Goal: Task Accomplishment & Management: Manage account settings

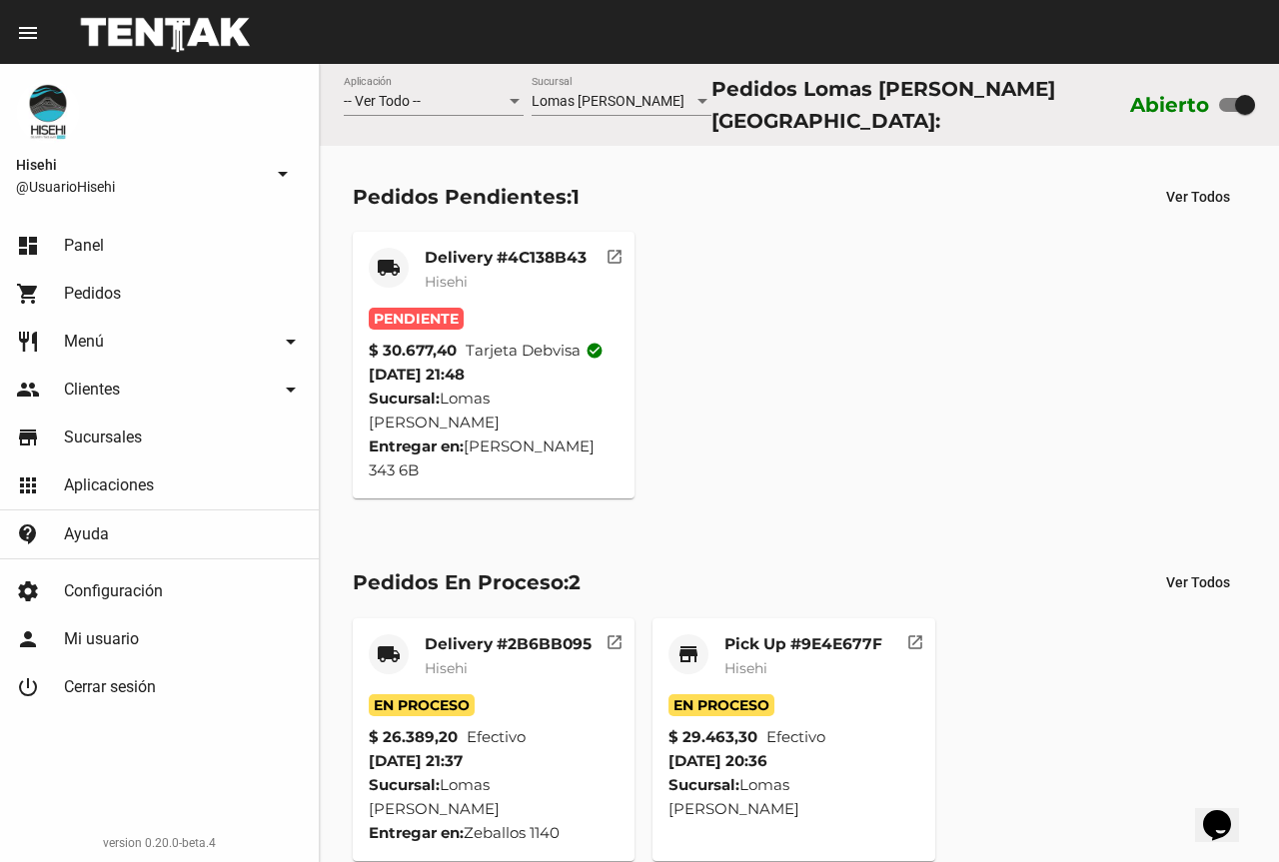
click at [486, 280] on mat-card-subtitle "Hisehi" at bounding box center [506, 282] width 162 height 20
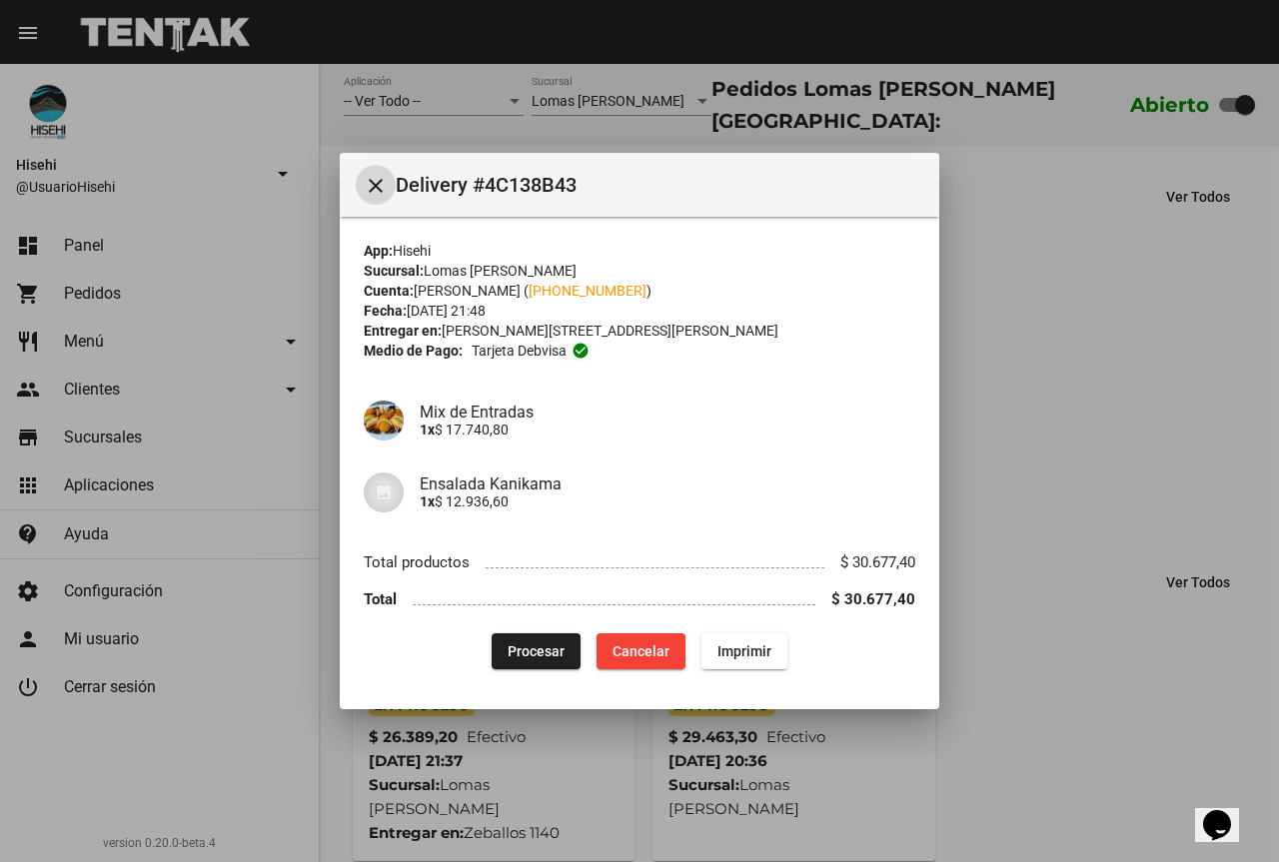
click at [543, 651] on span "Procesar" at bounding box center [536, 651] width 57 height 16
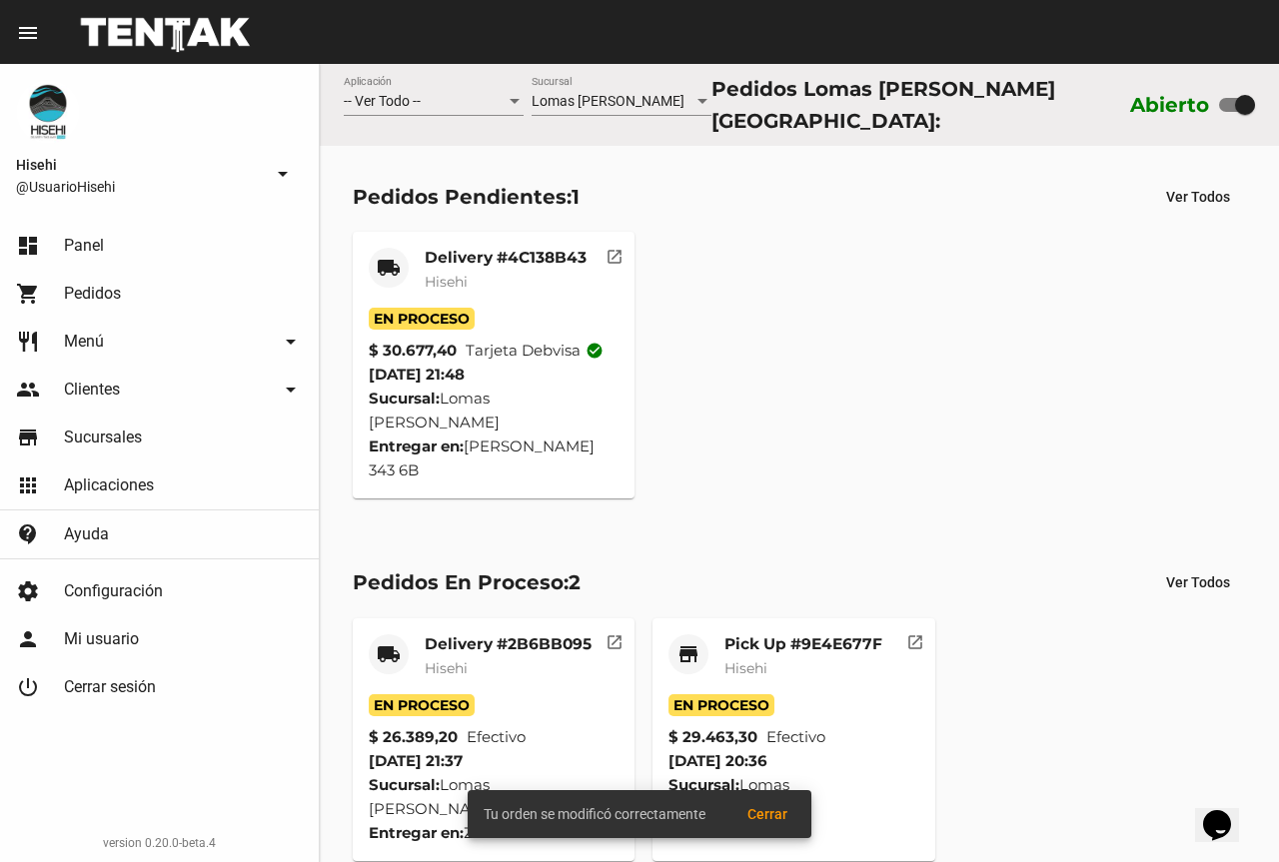
click at [475, 272] on mat-card-subtitle "Hisehi" at bounding box center [506, 282] width 162 height 20
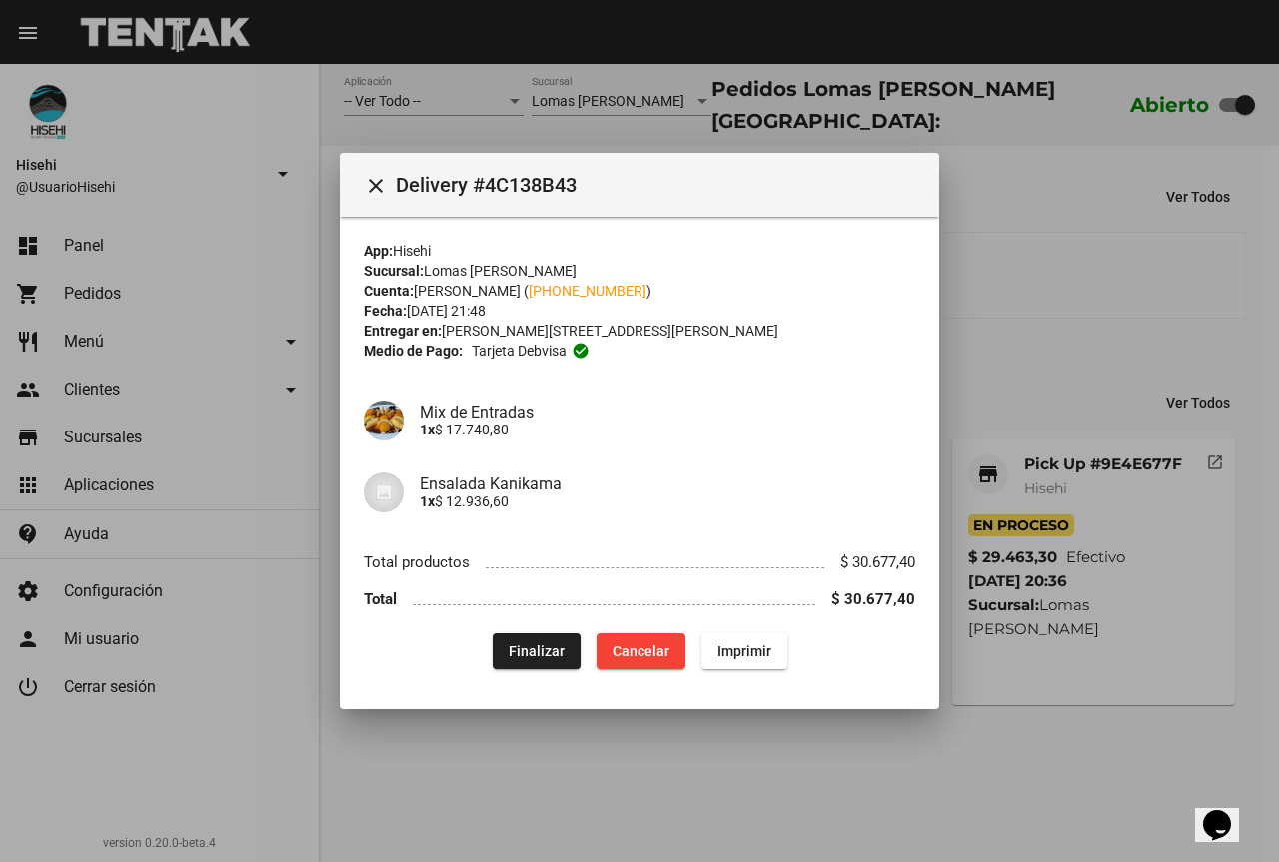
click at [307, 387] on div at bounding box center [639, 431] width 1279 height 862
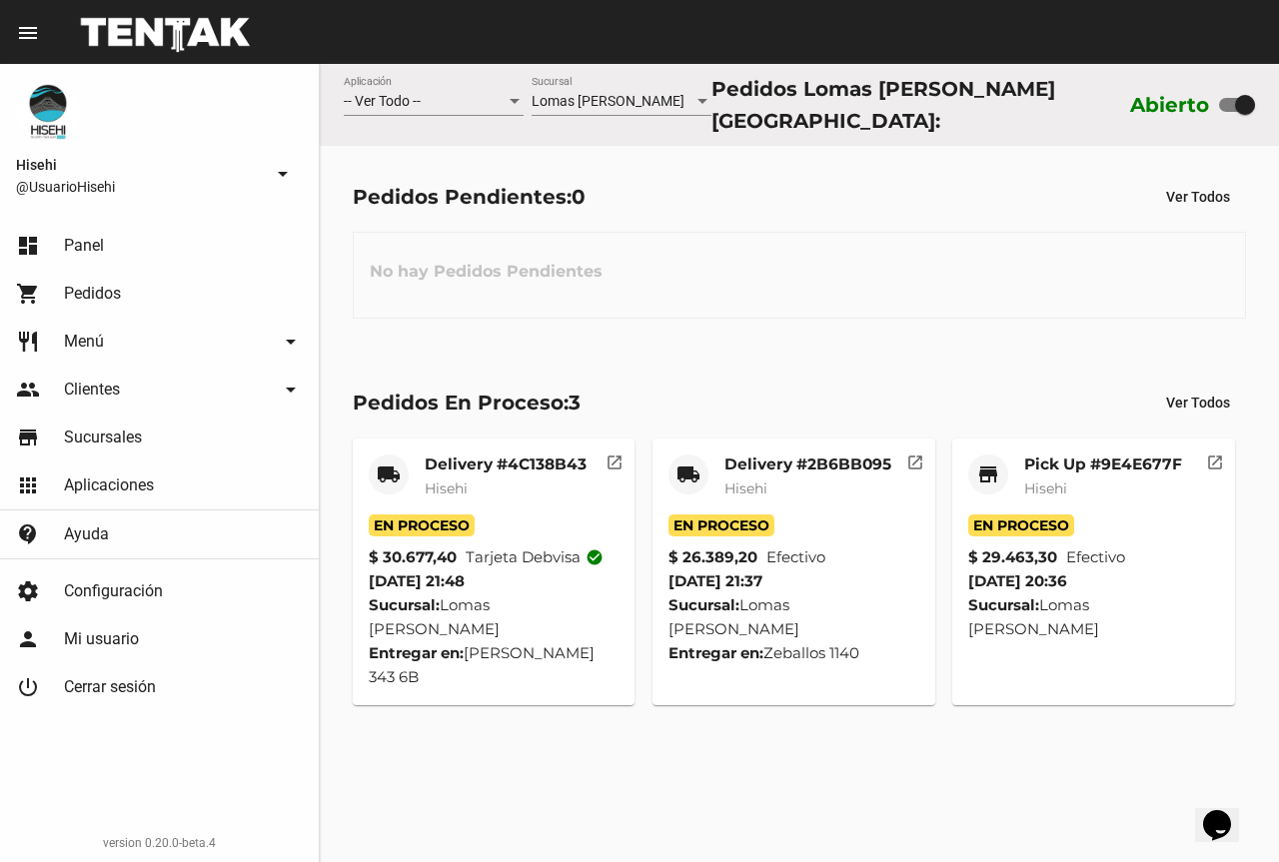
click at [1088, 456] on mat-card-title "Pick Up #9E4E677F" at bounding box center [1103, 465] width 158 height 20
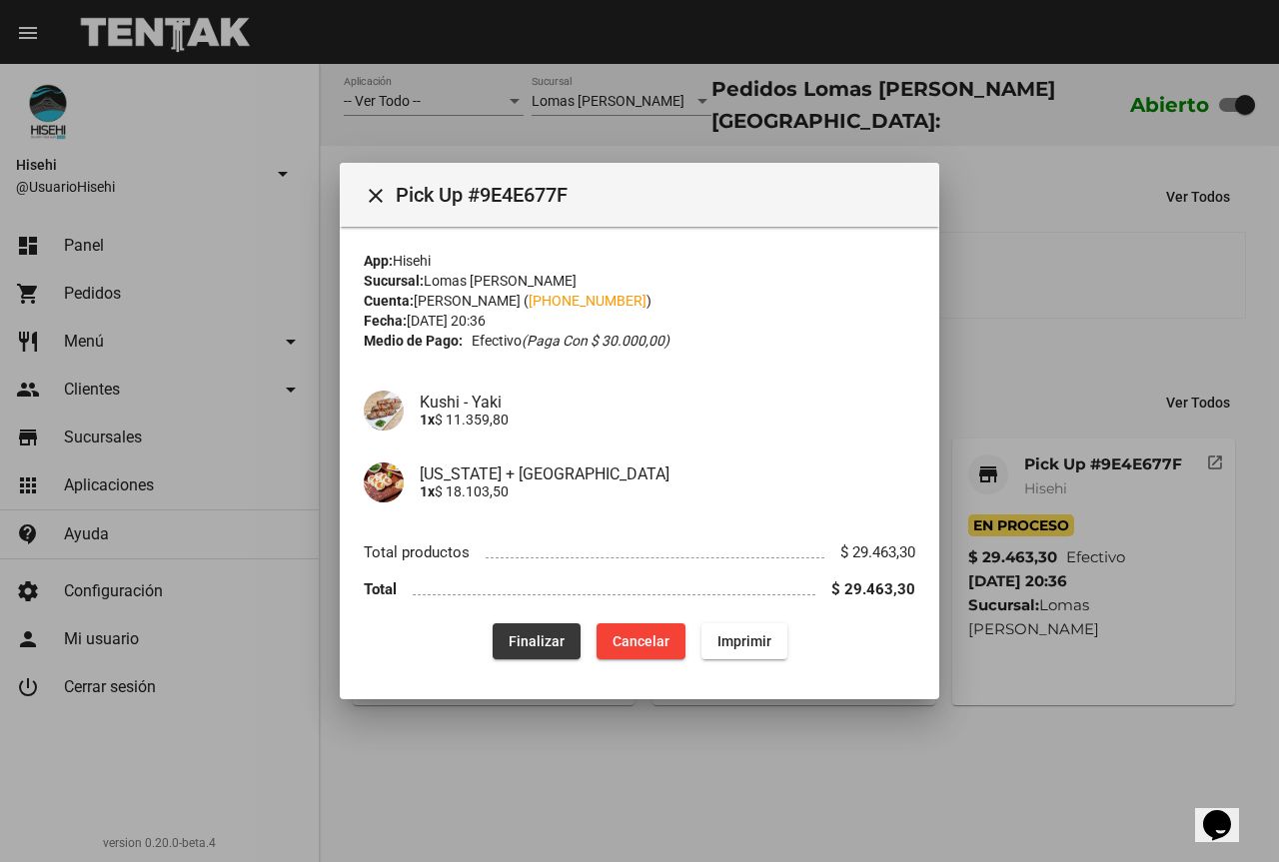
drag, startPoint x: 555, startPoint y: 636, endPoint x: 564, endPoint y: 620, distance: 18.3
click at [554, 636] on span "Finalizar" at bounding box center [537, 641] width 56 height 16
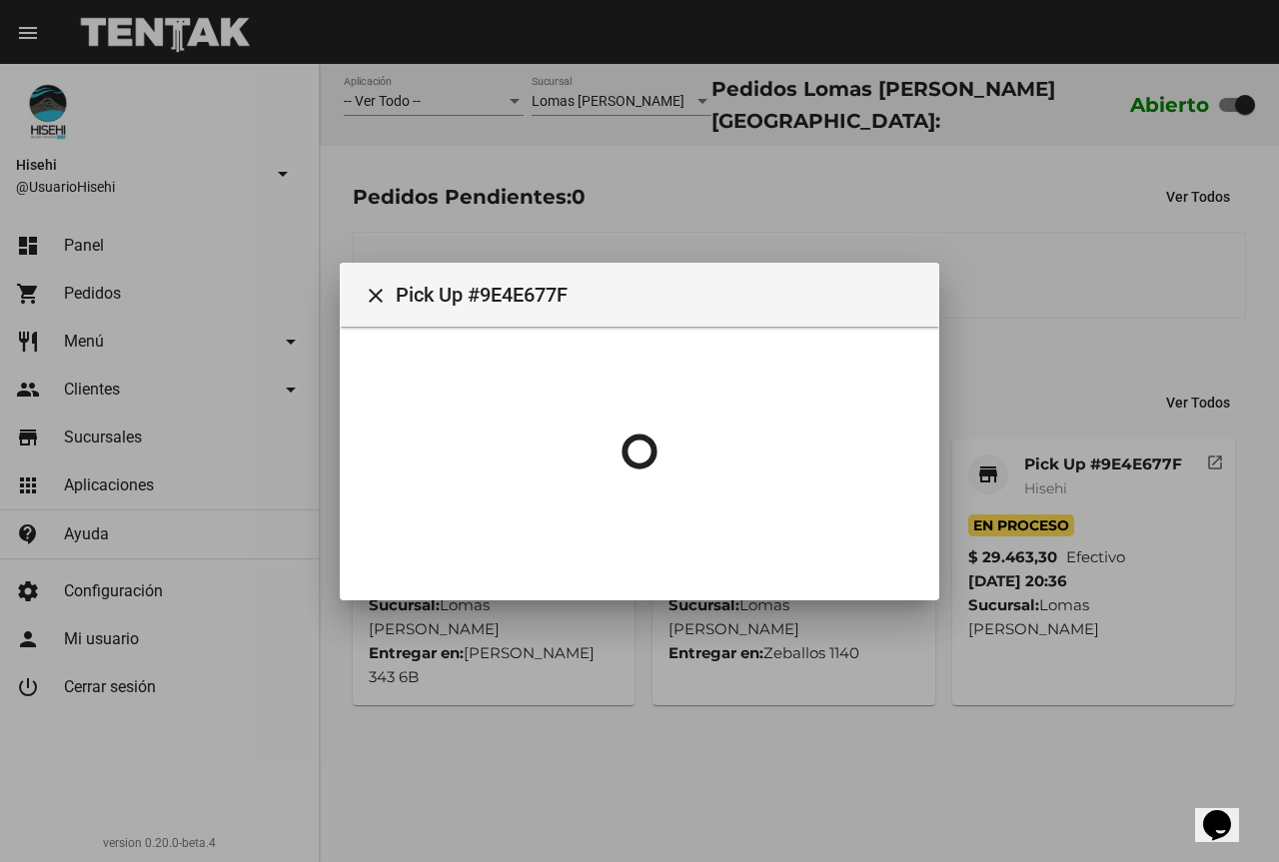
click at [1215, 140] on div at bounding box center [639, 431] width 1279 height 862
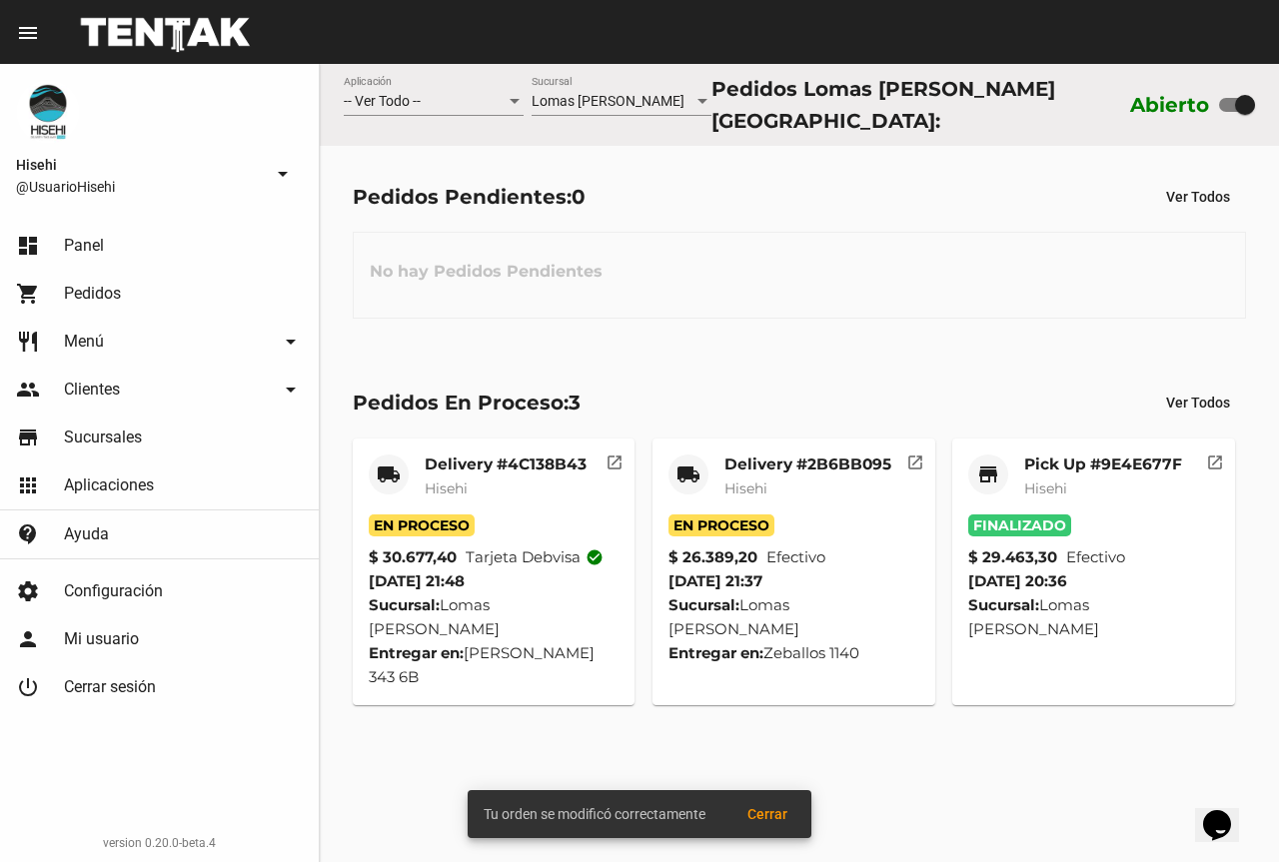
click at [752, 480] on span "Hisehi" at bounding box center [745, 489] width 43 height 18
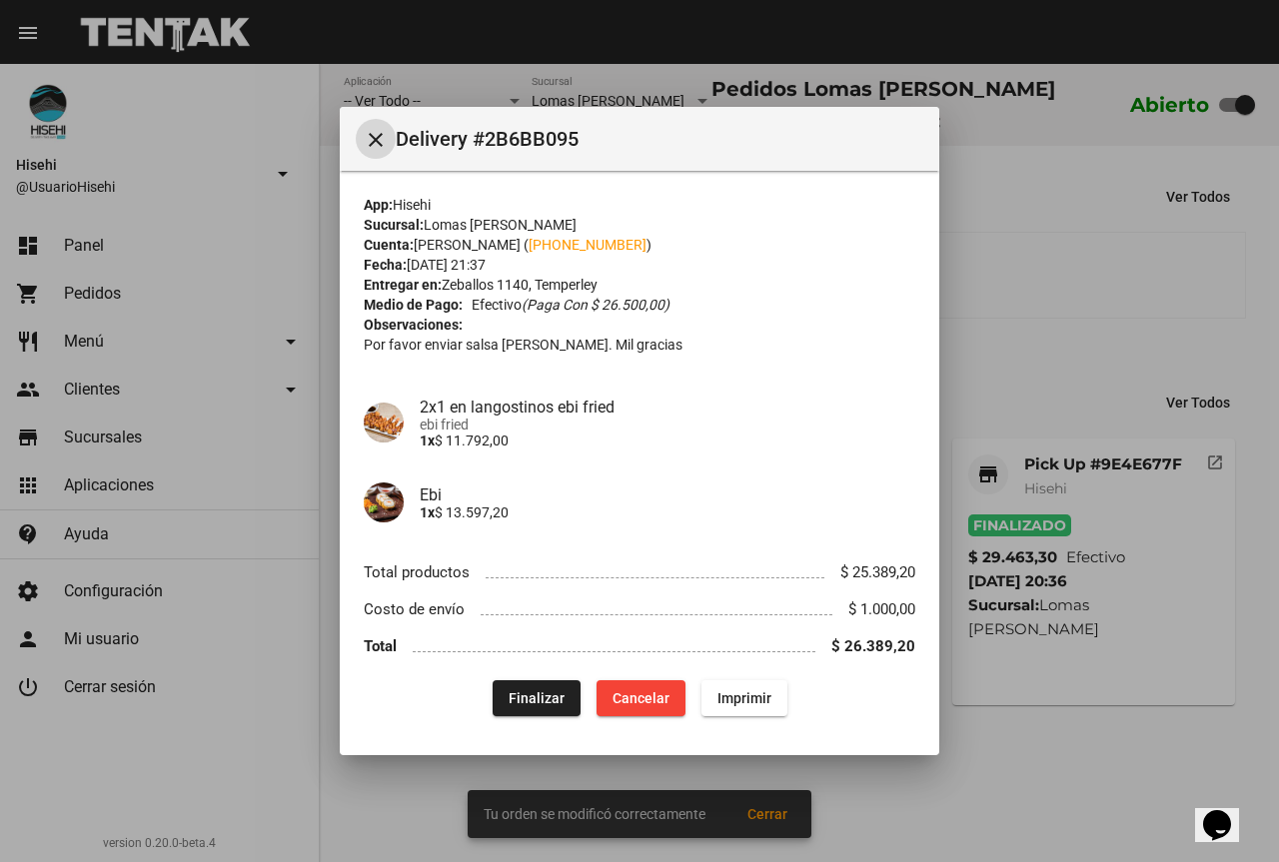
click at [509, 703] on span "Finalizar" at bounding box center [537, 698] width 56 height 16
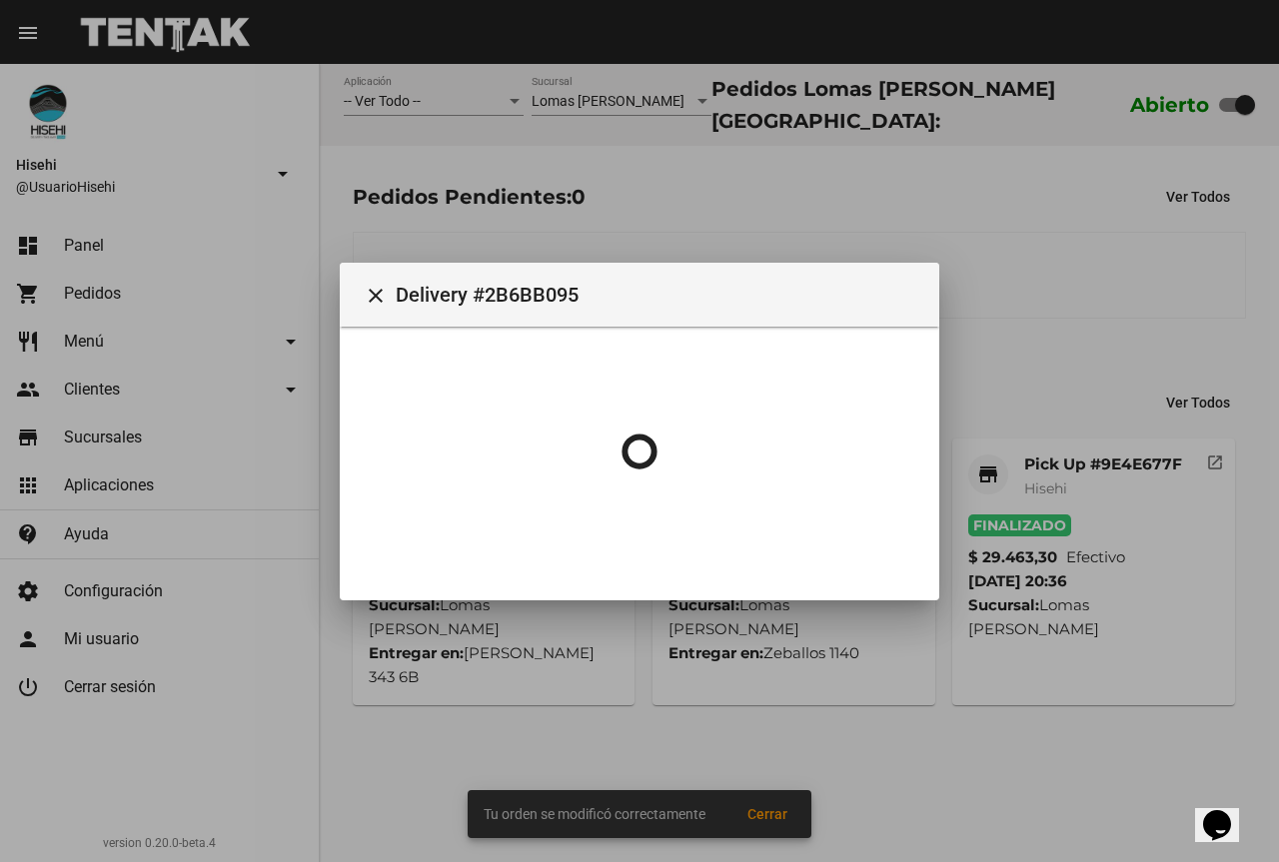
drag, startPoint x: 1162, startPoint y: 198, endPoint x: 1098, endPoint y: 232, distance: 72.4
click at [1162, 197] on div at bounding box center [639, 431] width 1279 height 862
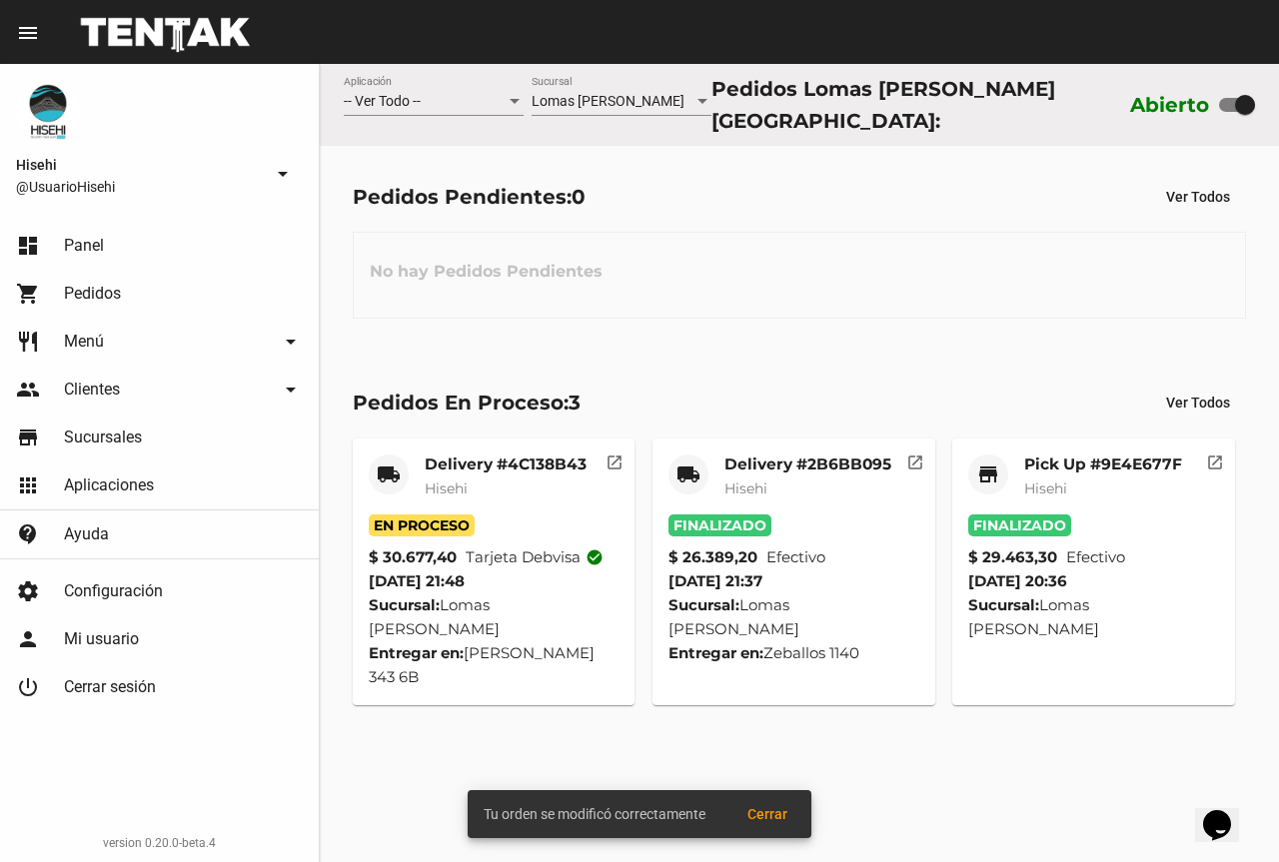
click at [528, 479] on mat-card-subtitle "Hisehi" at bounding box center [506, 489] width 162 height 20
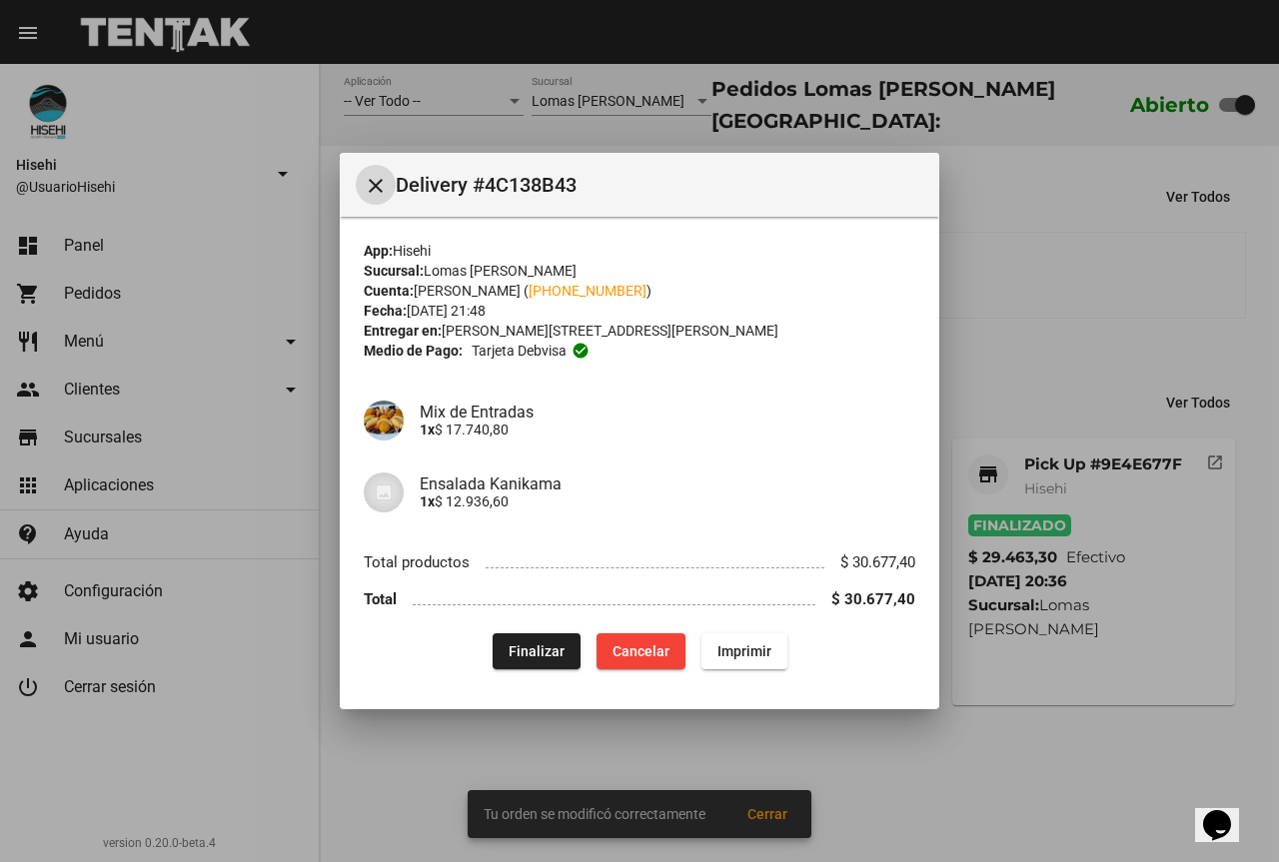
click at [539, 644] on span "Finalizar" at bounding box center [537, 651] width 56 height 16
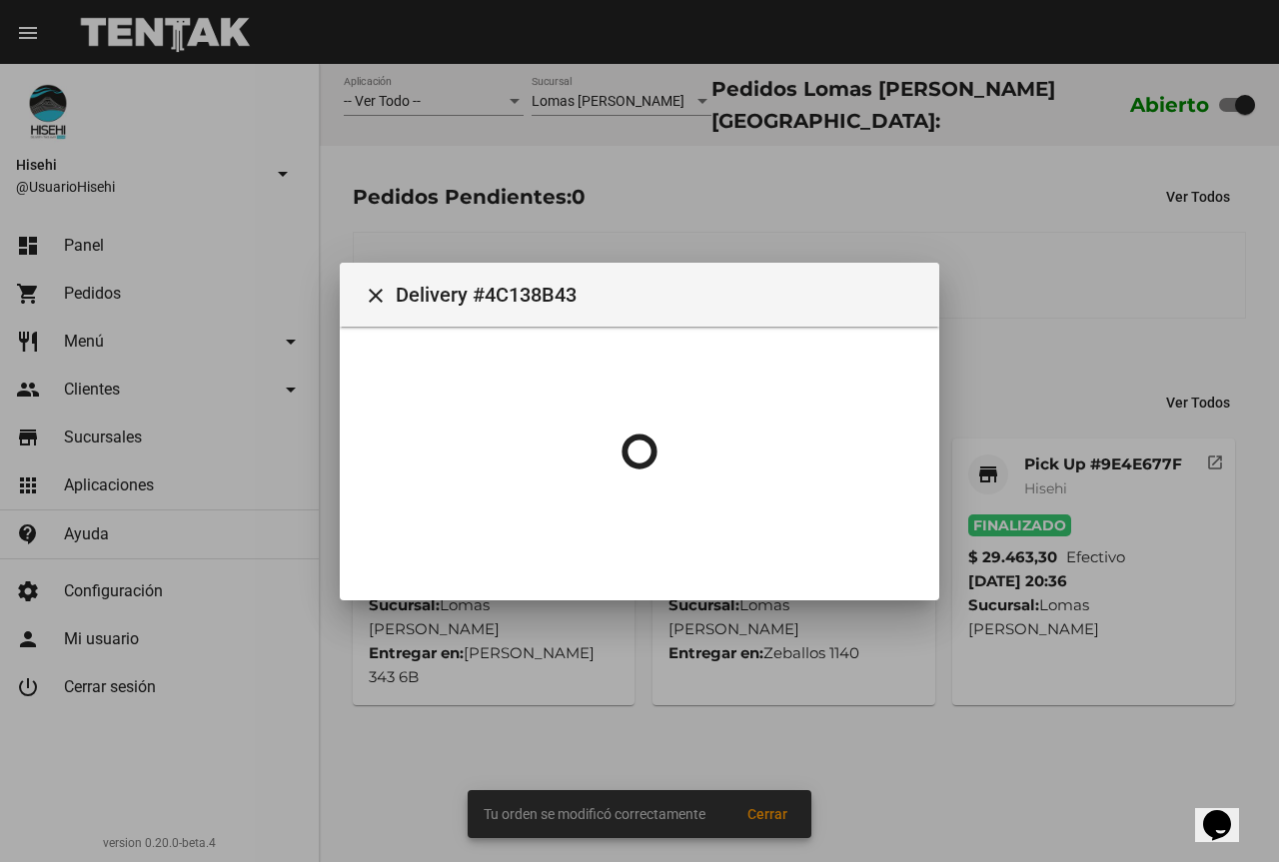
click at [986, 190] on div at bounding box center [639, 431] width 1279 height 862
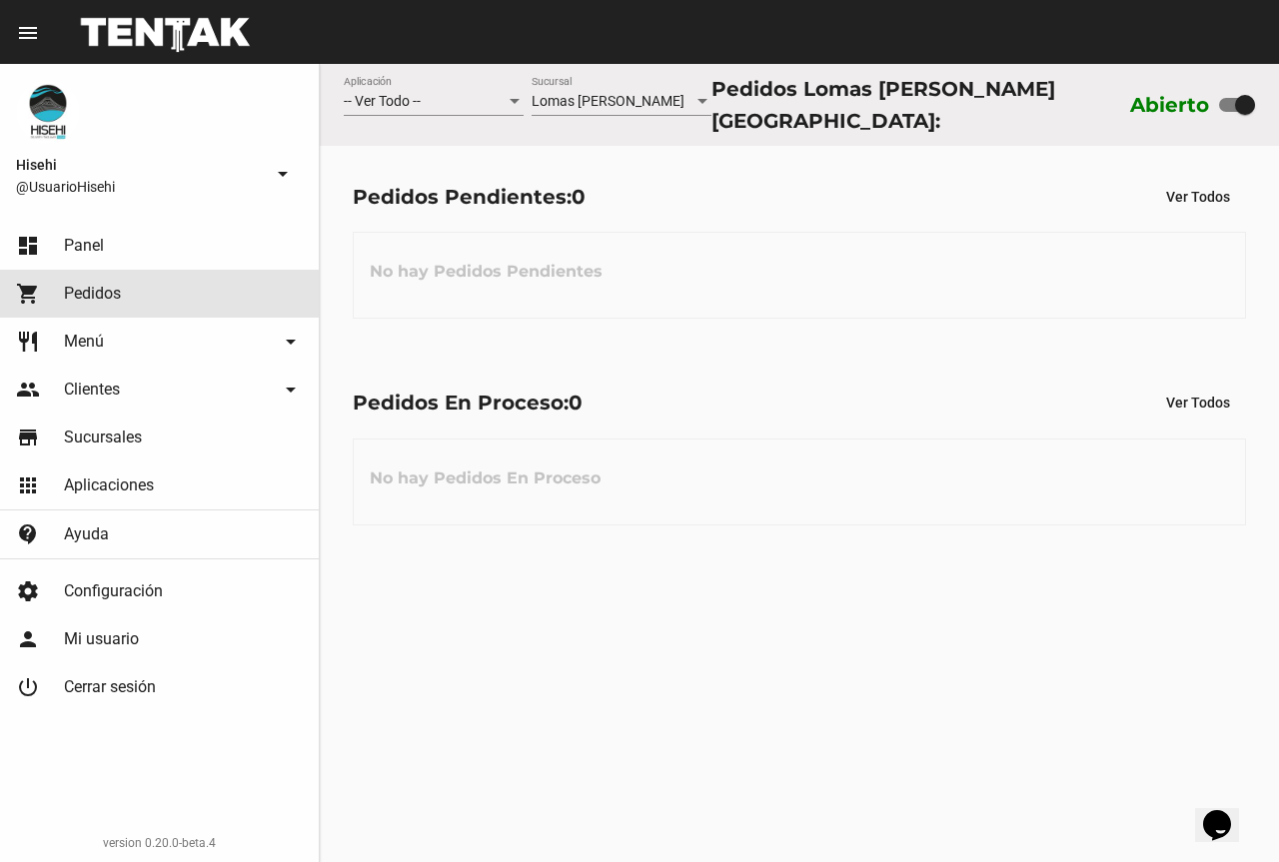
click at [130, 294] on link "shopping_cart Pedidos" at bounding box center [159, 294] width 319 height 48
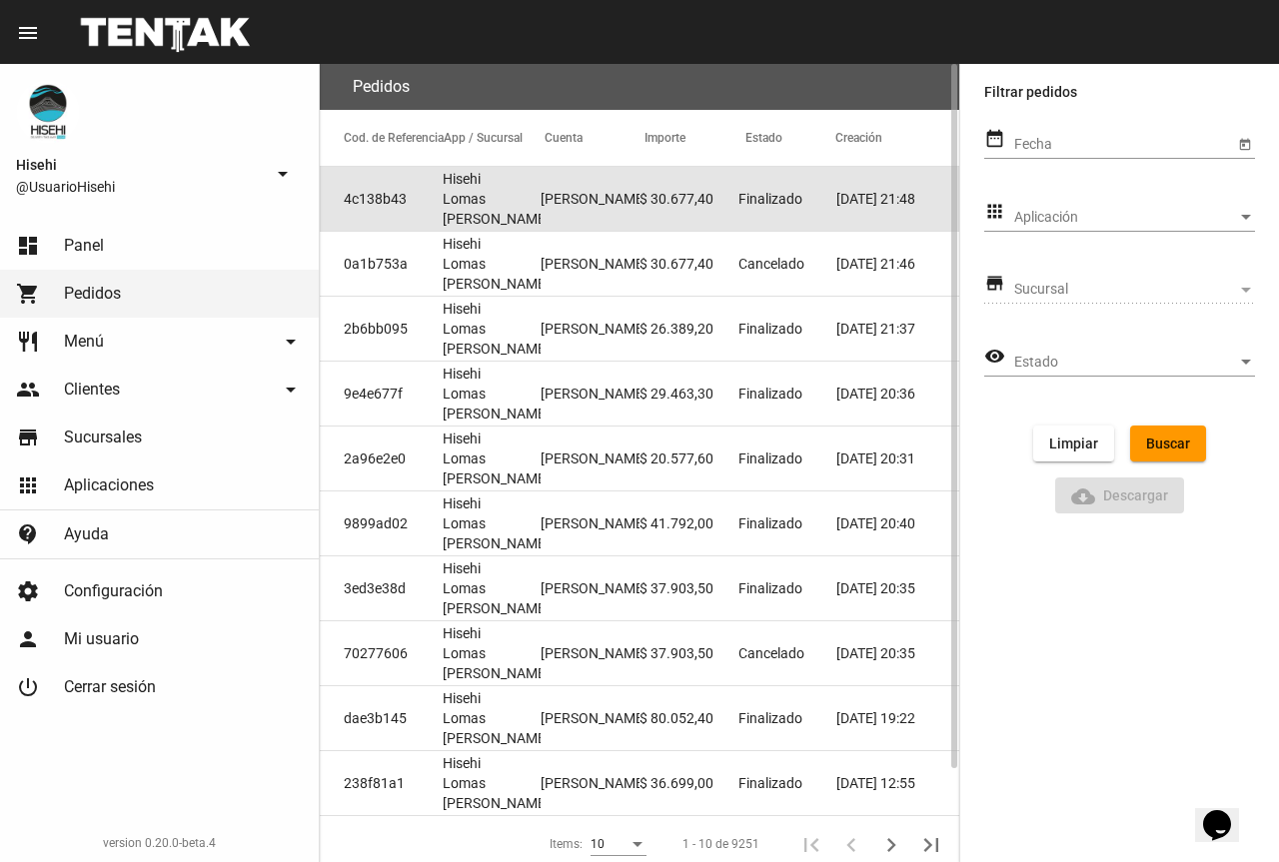
click at [658, 216] on mat-cell "$ 30.677,40" at bounding box center [688, 199] width 99 height 64
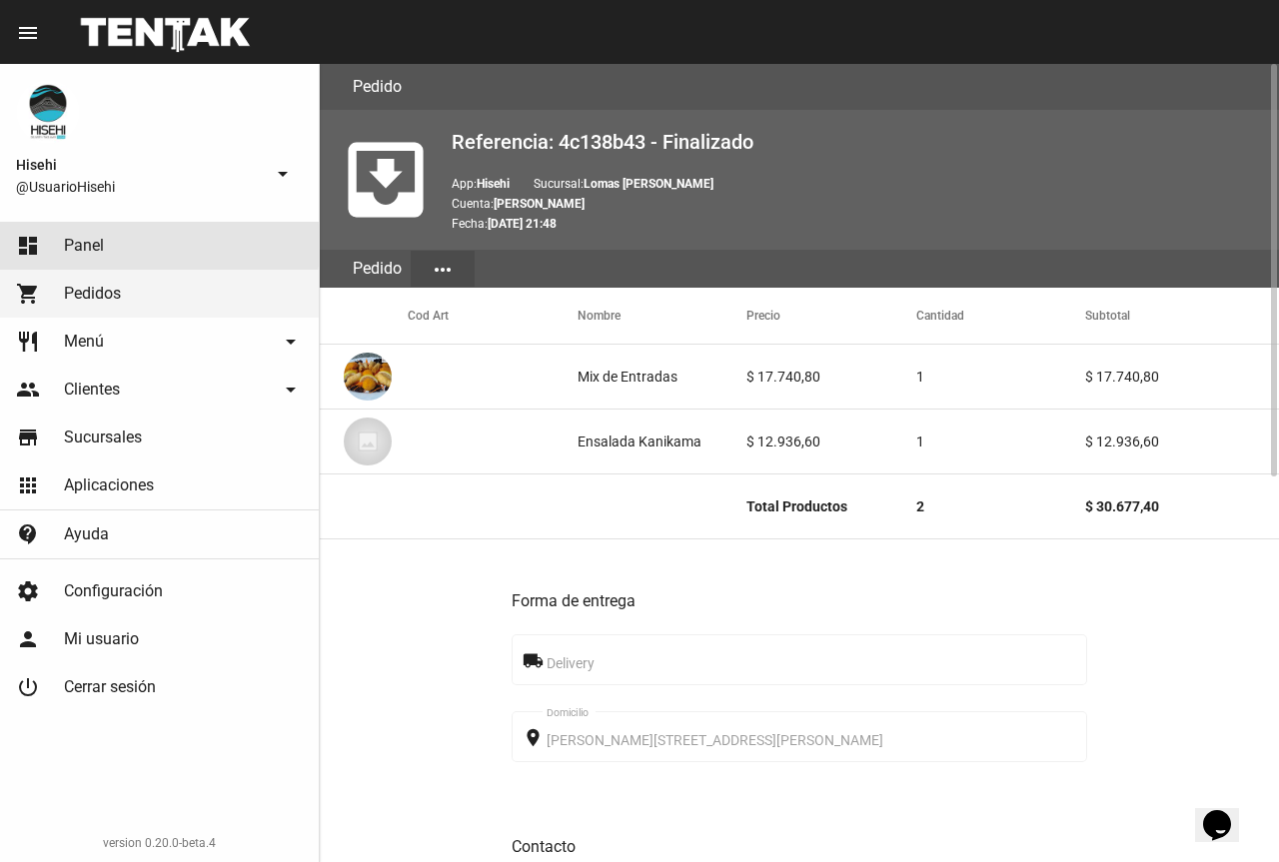
click at [92, 245] on span "Panel" at bounding box center [84, 246] width 40 height 20
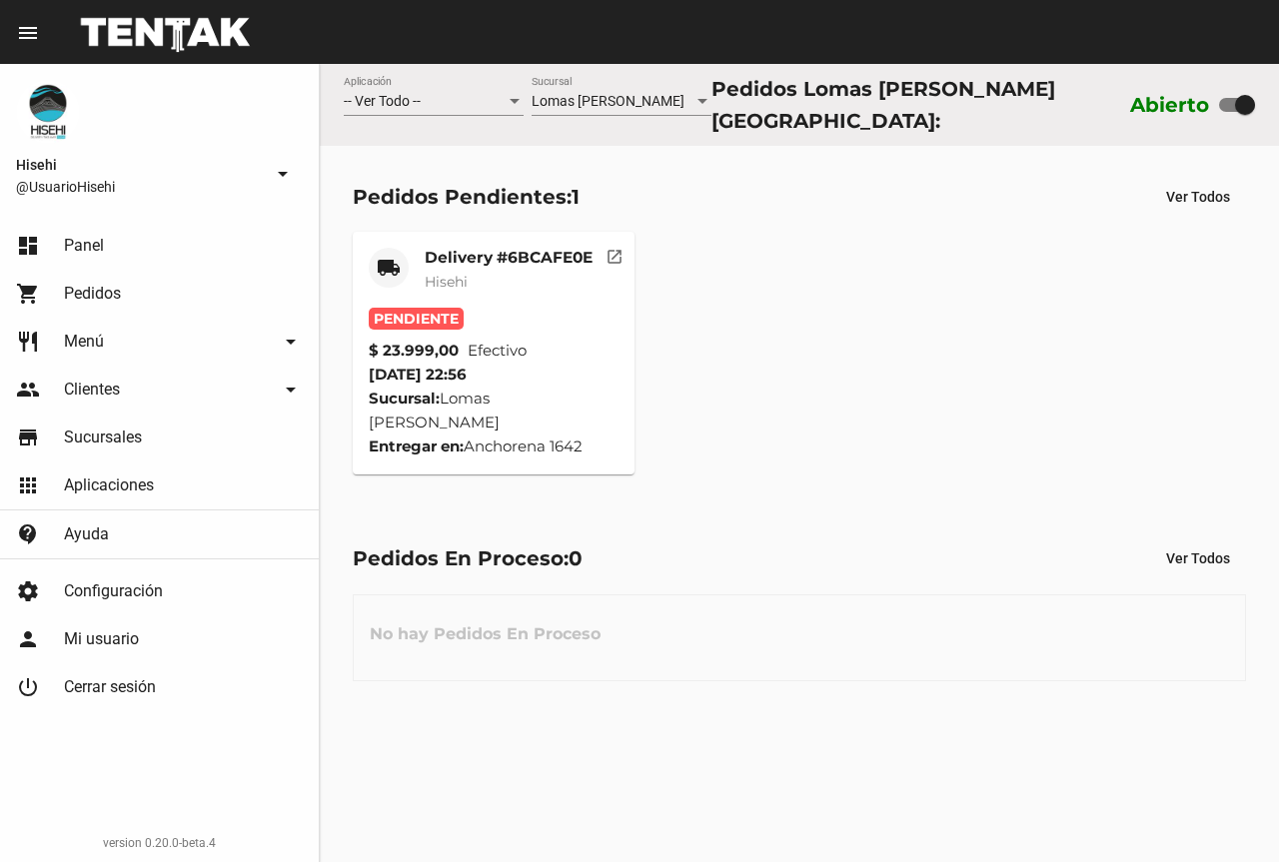
click at [515, 248] on mat-card-title "Delivery #6BCAFE0E" at bounding box center [509, 258] width 168 height 20
